Goal: Manage account settings

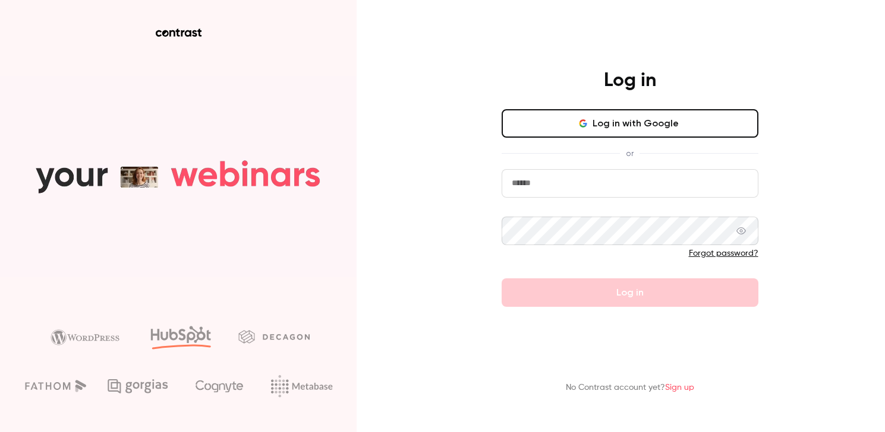
click at [547, 188] on input "email" at bounding box center [629, 183] width 257 height 29
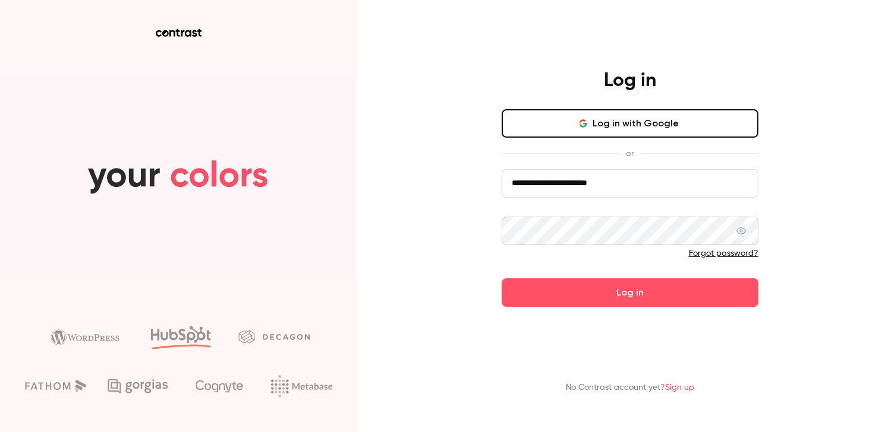
drag, startPoint x: 571, startPoint y: 182, endPoint x: 607, endPoint y: 178, distance: 35.2
click at [607, 178] on input "**********" at bounding box center [629, 183] width 257 height 29
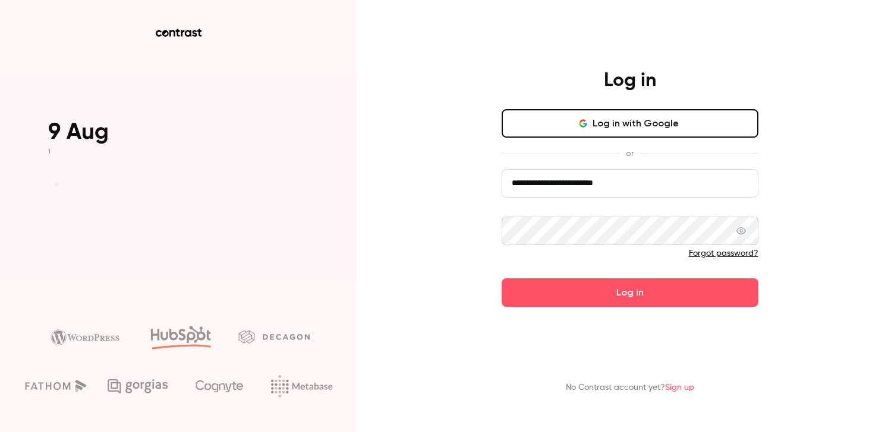
type input "**********"
click at [501, 279] on button "Log in" at bounding box center [629, 293] width 257 height 29
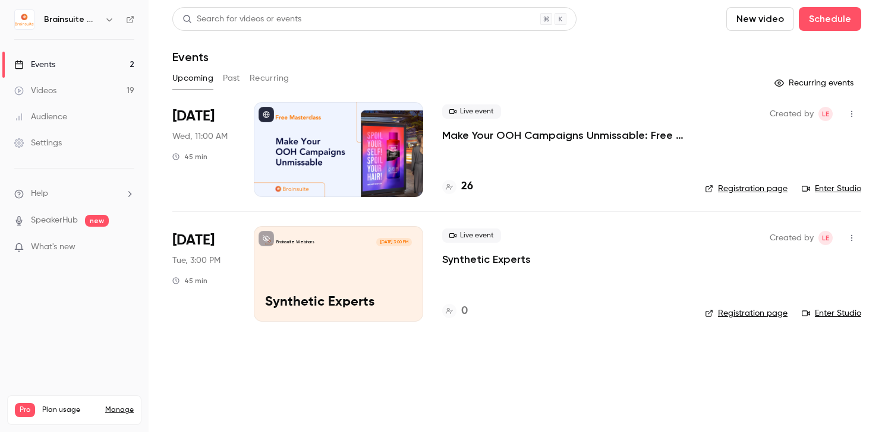
click at [80, 137] on link "Settings" at bounding box center [74, 143] width 149 height 26
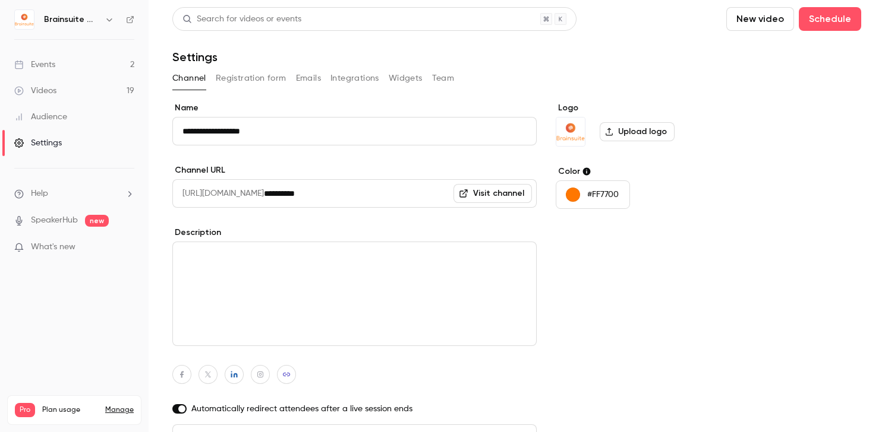
click at [23, 21] on img at bounding box center [24, 19] width 19 height 19
click at [118, 406] on link "Manage" at bounding box center [119, 411] width 29 height 10
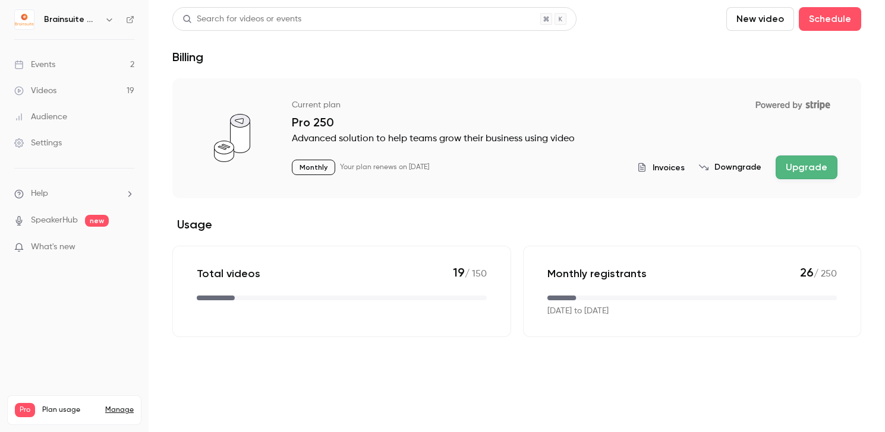
click at [59, 197] on li "Help" at bounding box center [74, 194] width 120 height 12
click at [168, 115] on div at bounding box center [442, 216] width 885 height 432
click at [89, 21] on h6 "Brainsuite Webinars" at bounding box center [72, 20] width 56 height 12
click at [105, 21] on icon "button" at bounding box center [110, 20] width 10 height 10
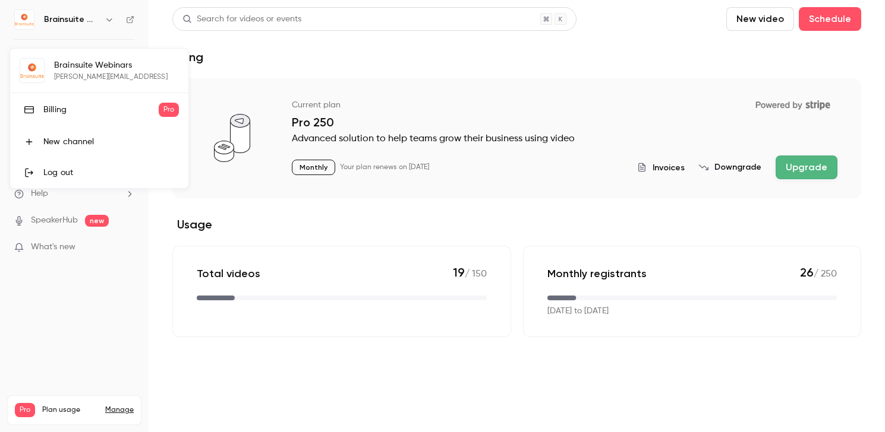
click at [95, 116] on link "Billing Pro" at bounding box center [99, 109] width 178 height 33
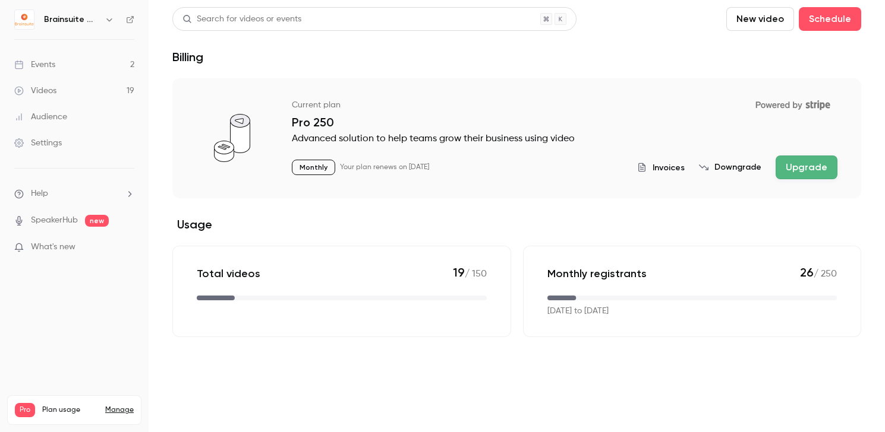
click at [120, 406] on link "Manage" at bounding box center [119, 411] width 29 height 10
click at [659, 168] on span "Invoices" at bounding box center [668, 168] width 32 height 12
click at [108, 21] on icon "button" at bounding box center [110, 20] width 10 height 10
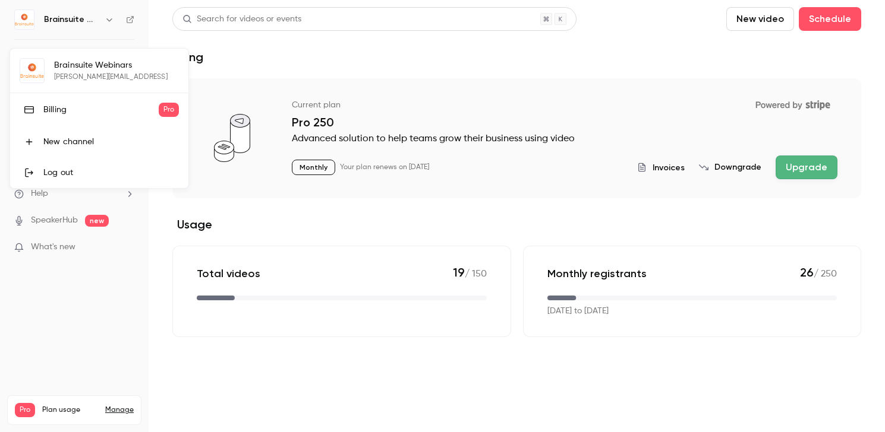
click at [292, 50] on div at bounding box center [442, 216] width 885 height 432
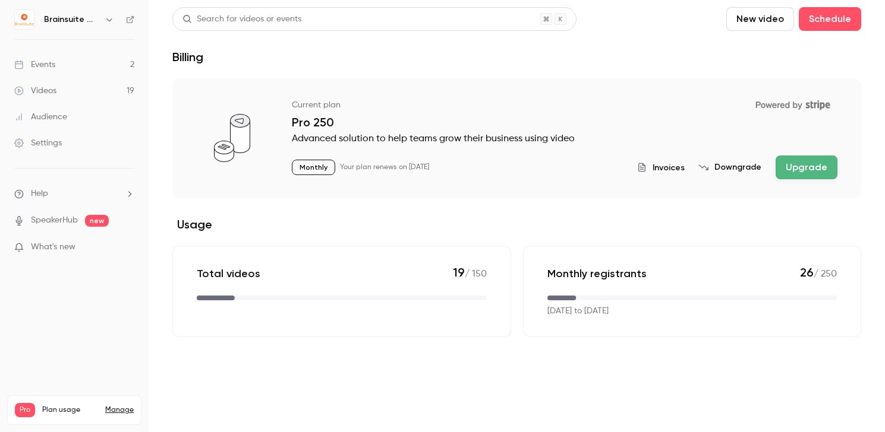
click at [75, 144] on link "Settings" at bounding box center [74, 143] width 149 height 26
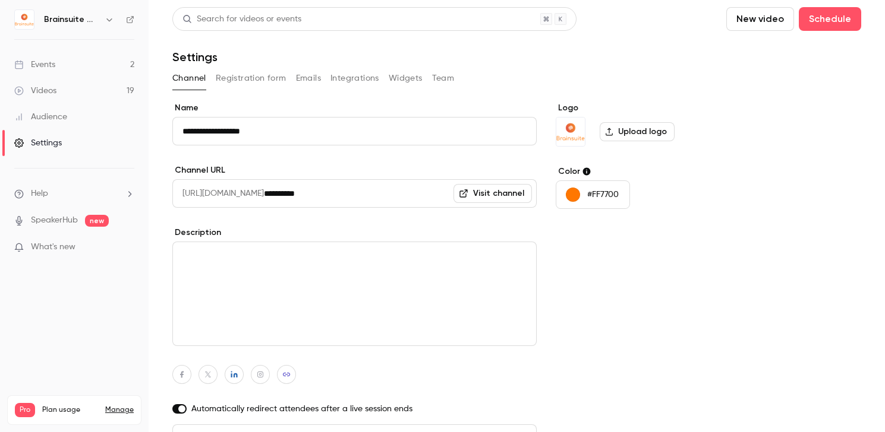
click at [447, 77] on button "Team" at bounding box center [443, 78] width 23 height 19
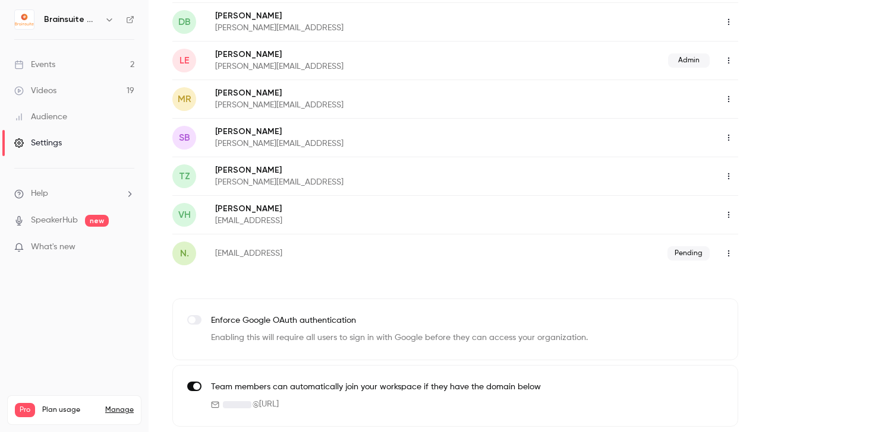
scroll to position [304, 0]
click at [318, 392] on div "Team members can automatically join your workspace if they have the domain belo…" at bounding box center [376, 395] width 330 height 30
click at [315, 390] on p "Team members can automatically join your workspace if they have the domain below" at bounding box center [376, 386] width 330 height 12
click at [195, 386] on span at bounding box center [196, 384] width 7 height 7
click at [66, 249] on span "What's new" at bounding box center [53, 247] width 45 height 12
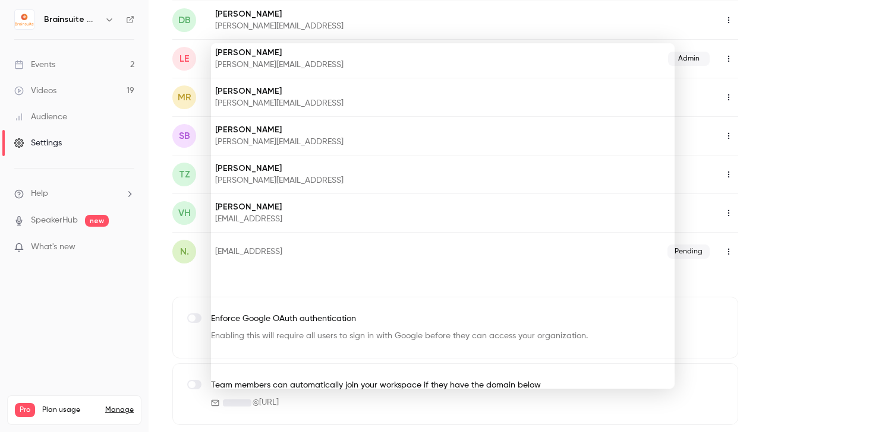
click at [765, 119] on div at bounding box center [442, 216] width 885 height 432
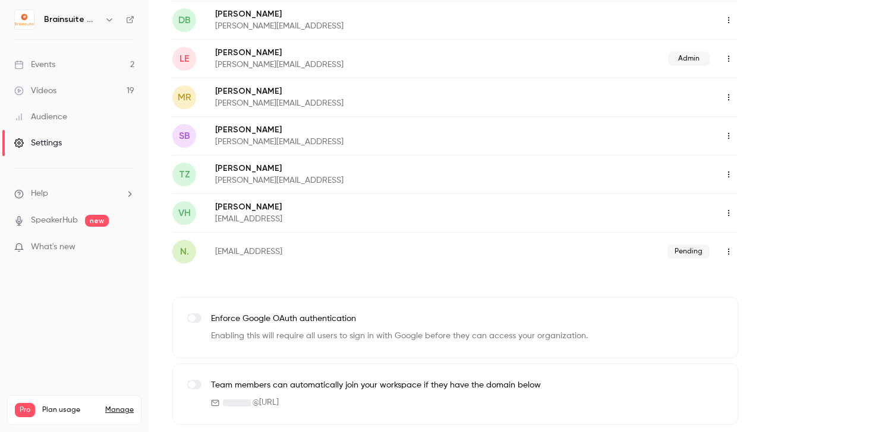
scroll to position [0, 0]
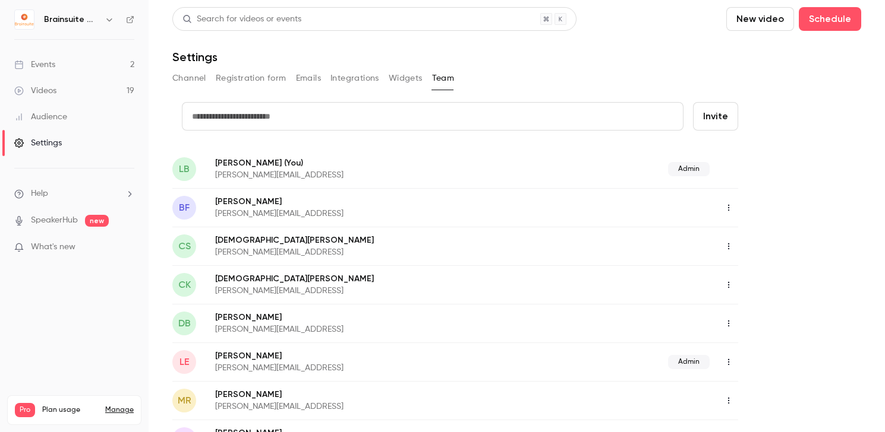
click at [110, 195] on li "Help" at bounding box center [74, 194] width 120 height 12
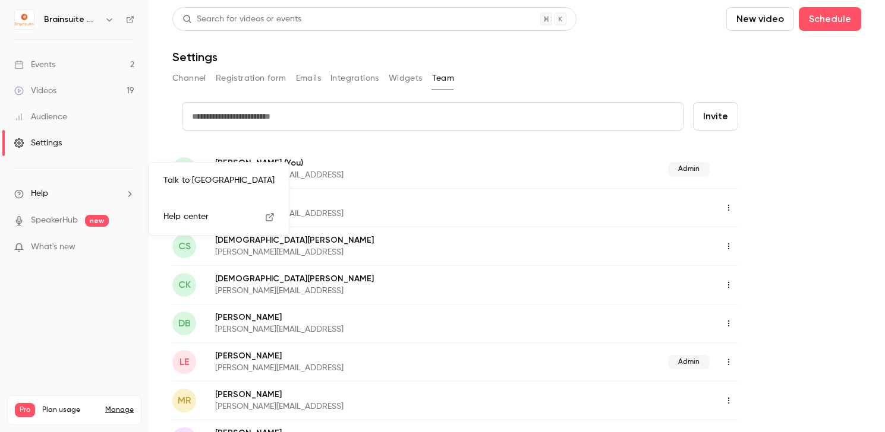
click at [86, 135] on div at bounding box center [442, 216] width 885 height 432
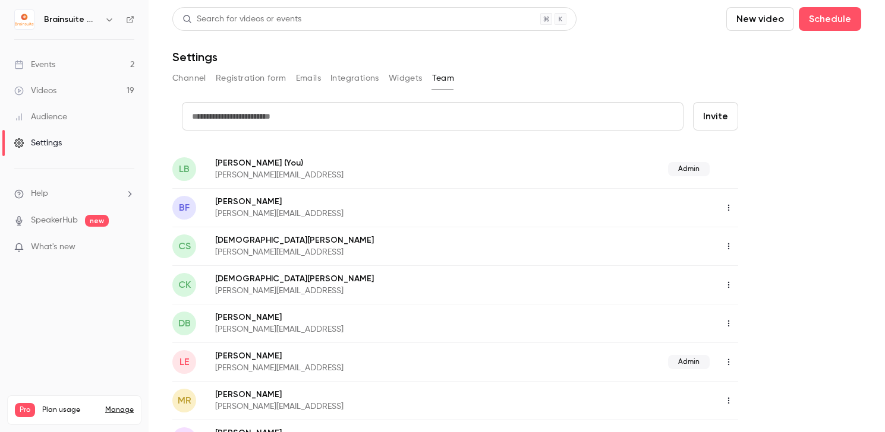
click at [61, 139] on div "Settings" at bounding box center [38, 143] width 48 height 12
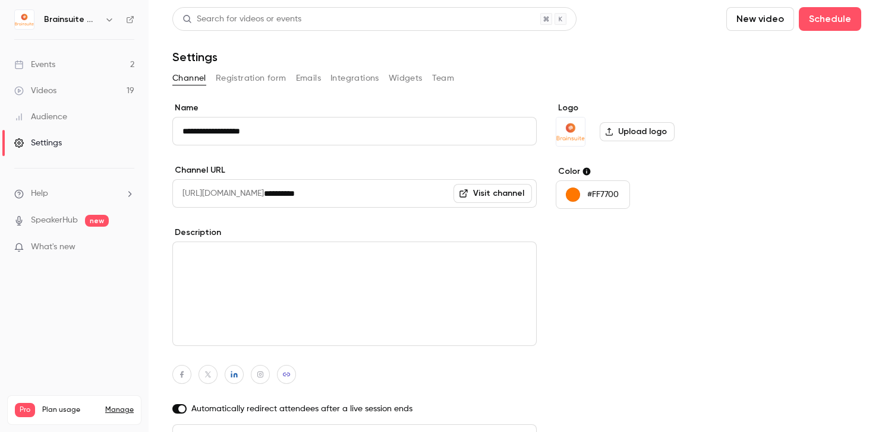
scroll to position [71, 0]
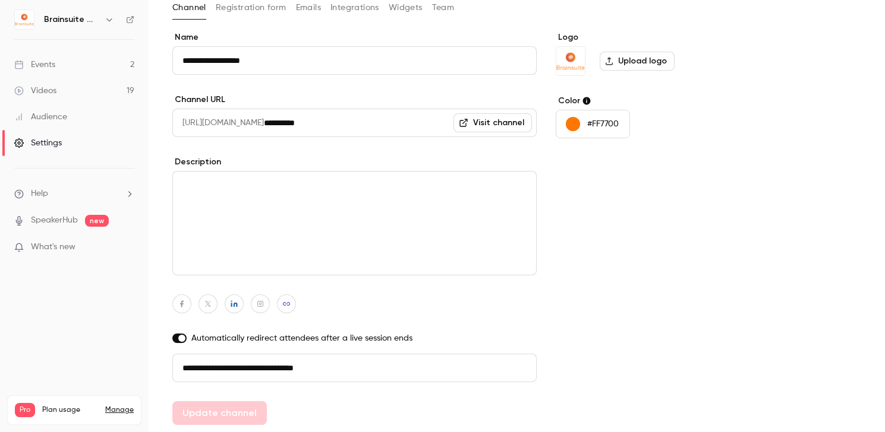
click at [94, 27] on div "Brainsuite Webinars" at bounding box center [74, 20] width 120 height 20
click at [95, 20] on h6 "Brainsuite Webinars" at bounding box center [72, 20] width 56 height 12
click at [105, 21] on icon "button" at bounding box center [110, 20] width 10 height 10
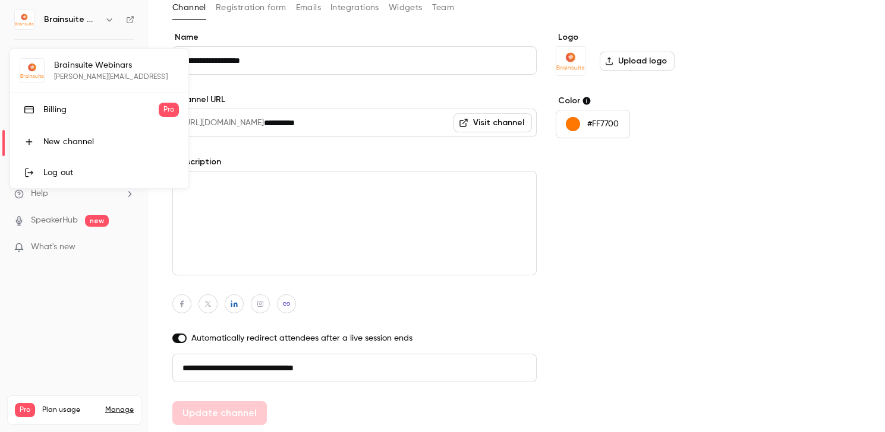
click at [91, 112] on div "Billing" at bounding box center [100, 110] width 115 height 12
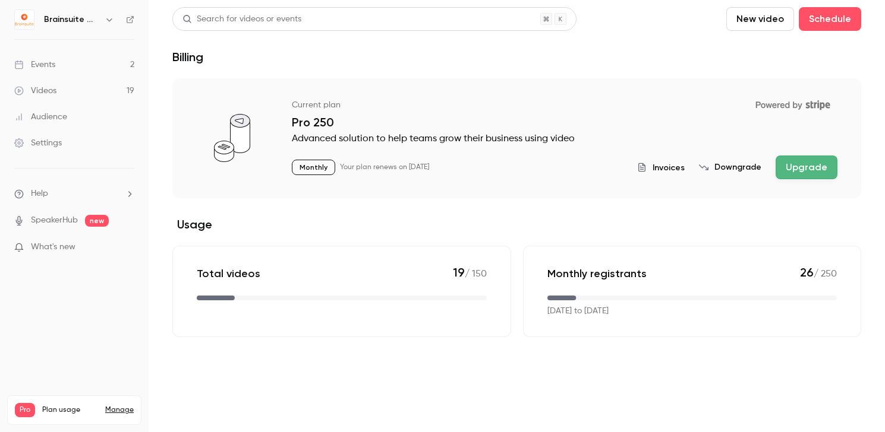
click at [305, 153] on div "Current plan Powered by Stripe Pro 250 Advanced solution to help teams grow the…" at bounding box center [564, 137] width 545 height 84
click at [203, 74] on div "Search for videos or events New video Schedule Billing Current plan Powered by …" at bounding box center [516, 172] width 689 height 330
click at [530, 137] on p "Advanced solution to help teams grow their business using video" at bounding box center [564, 139] width 545 height 14
click at [111, 406] on link "Manage" at bounding box center [119, 411] width 29 height 10
click at [463, 114] on div "Current plan Powered by Stripe" at bounding box center [564, 105] width 545 height 20
